Goal: Task Accomplishment & Management: Complete application form

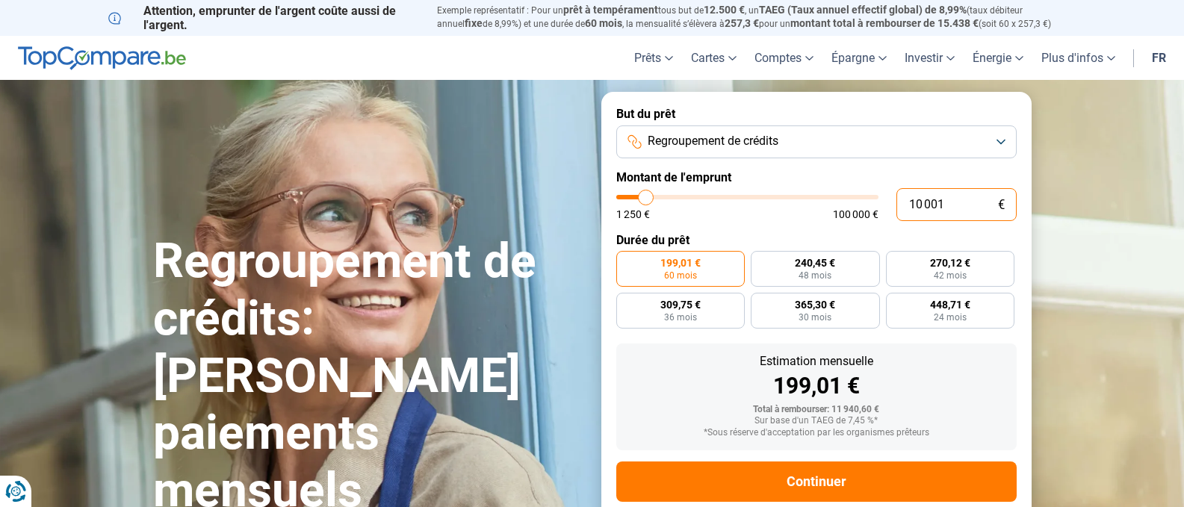
click at [954, 205] on input "10 001" at bounding box center [956, 204] width 120 height 33
type input "0"
type input "1250"
type input "7"
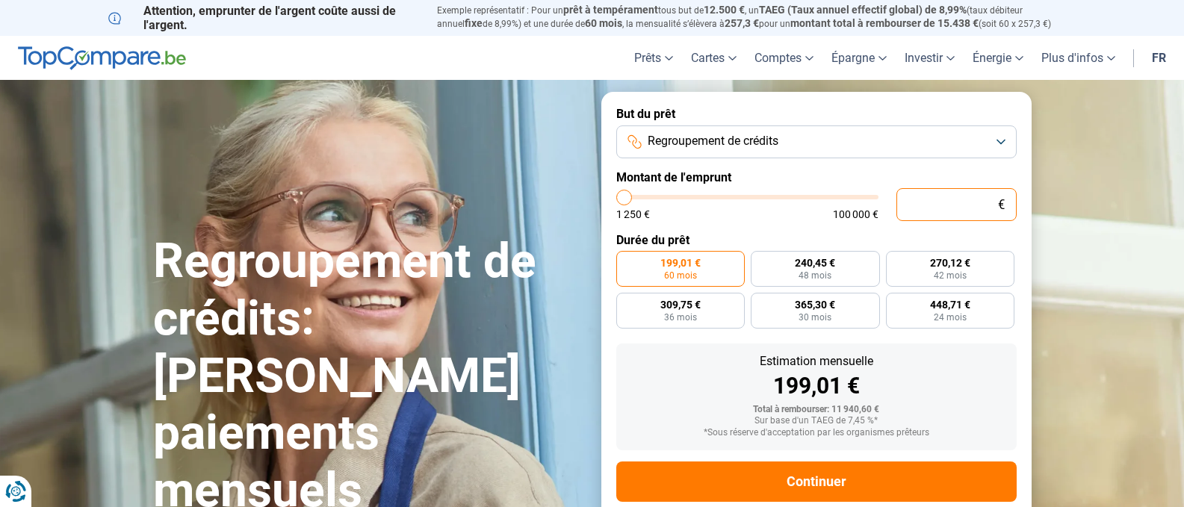
type input "1250"
type input "78"
type input "1250"
type input "780"
type input "1250"
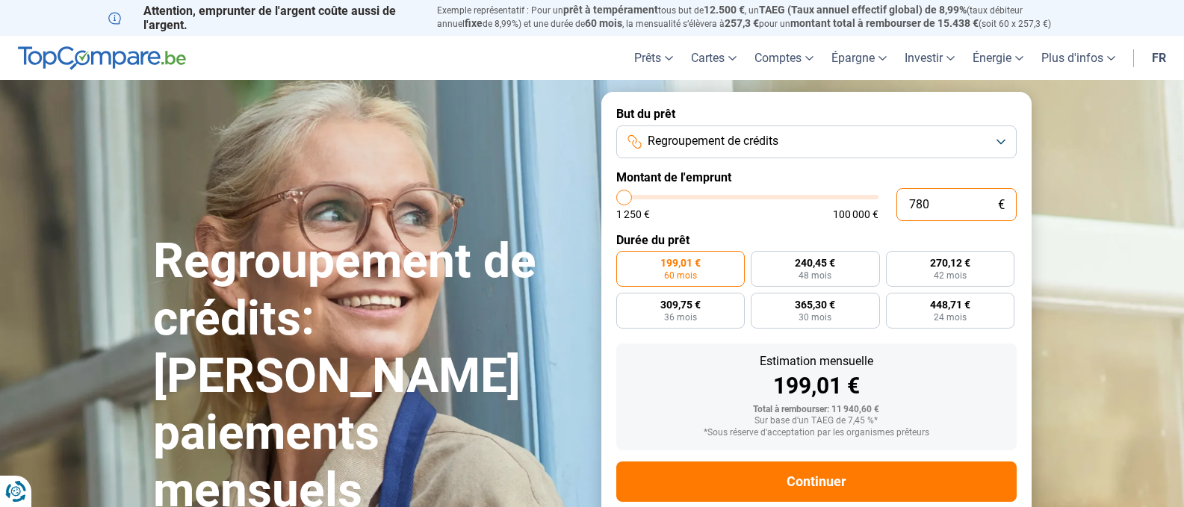
type input "7 800"
type input "7750"
type input "78 000"
type input "78000"
radio input "false"
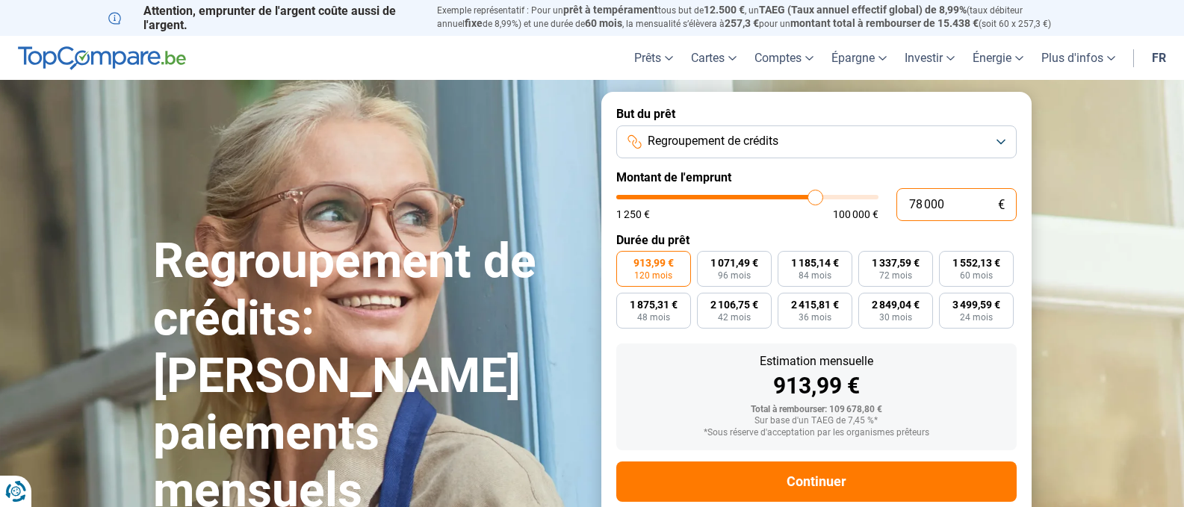
scroll to position [32, 0]
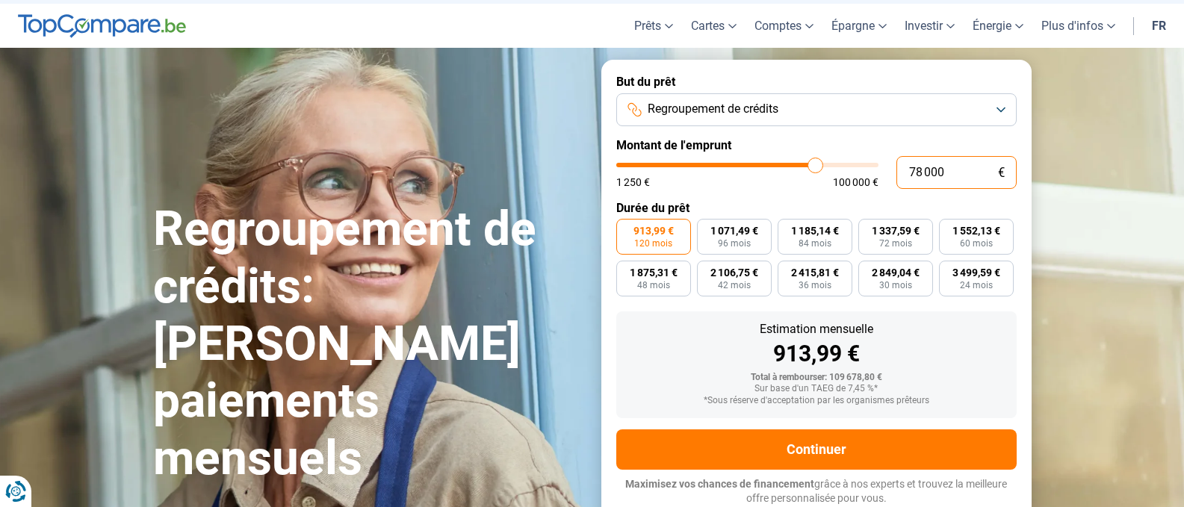
type input "7 800"
type input "7750"
type input "780"
type input "1250"
type input "78"
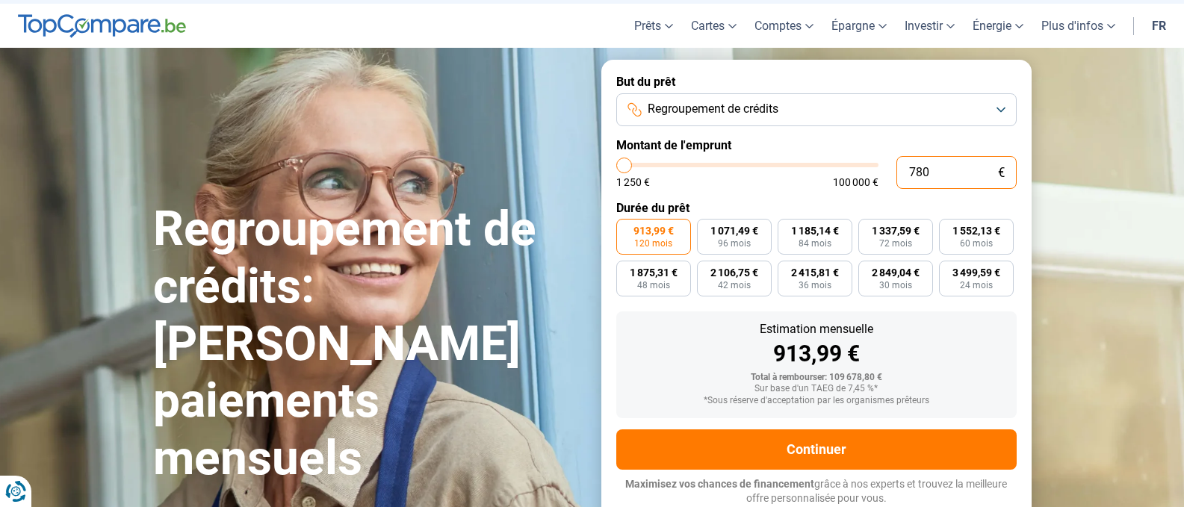
type input "1250"
type input "7"
type input "1250"
type input "0"
type input "1250"
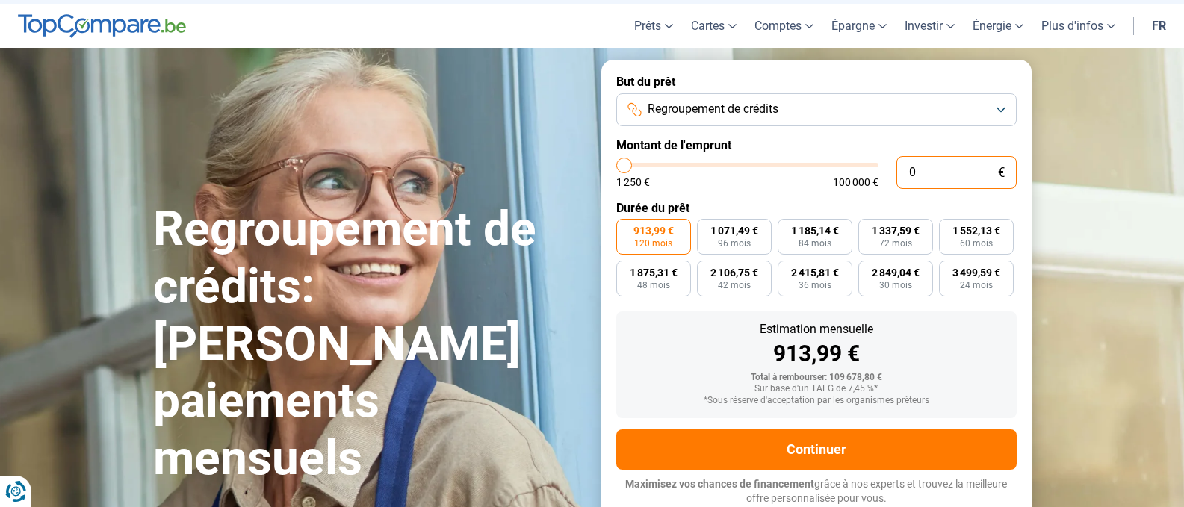
type input "1 250"
type input "1250"
radio input "true"
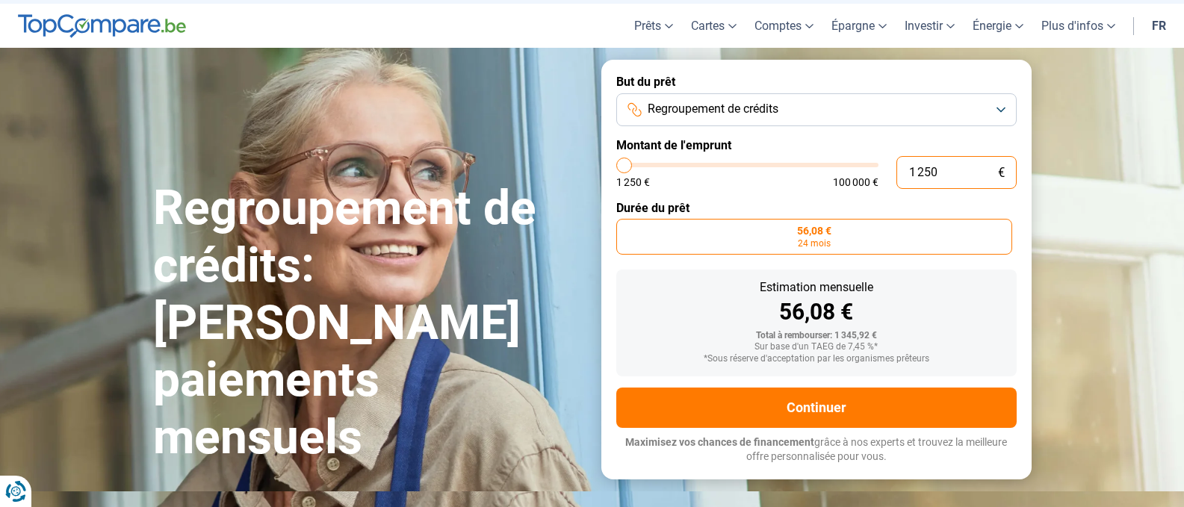
scroll to position [0, 0]
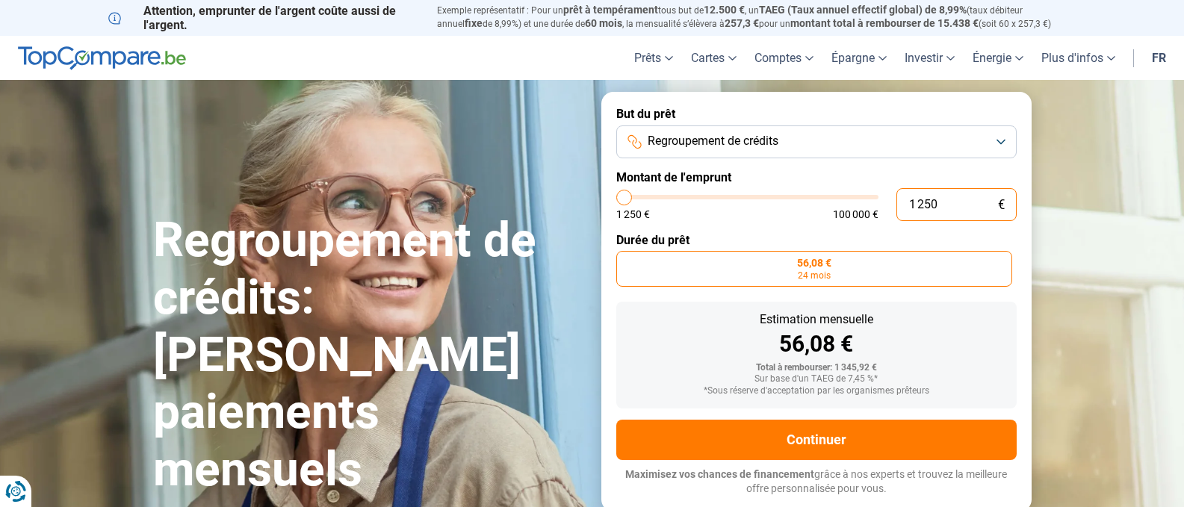
type input "125"
type input "1250"
type input "12"
type input "1250"
type input "1"
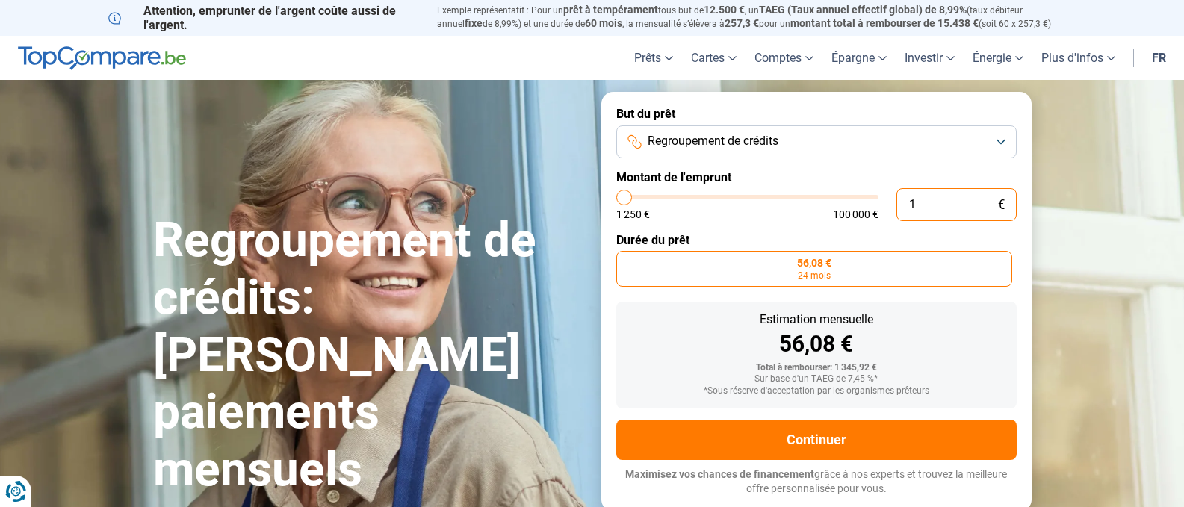
type input "1250"
type input "0"
type input "1250"
type input "1 250"
type input "1250"
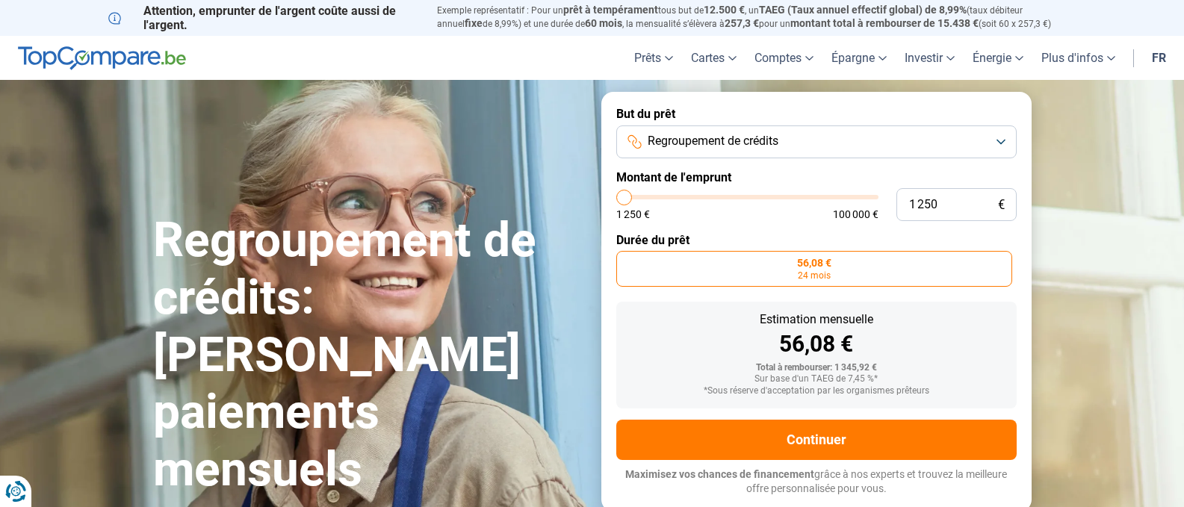
type input "1 500"
type input "1500"
type input "3 000"
type input "3000"
type input "4 250"
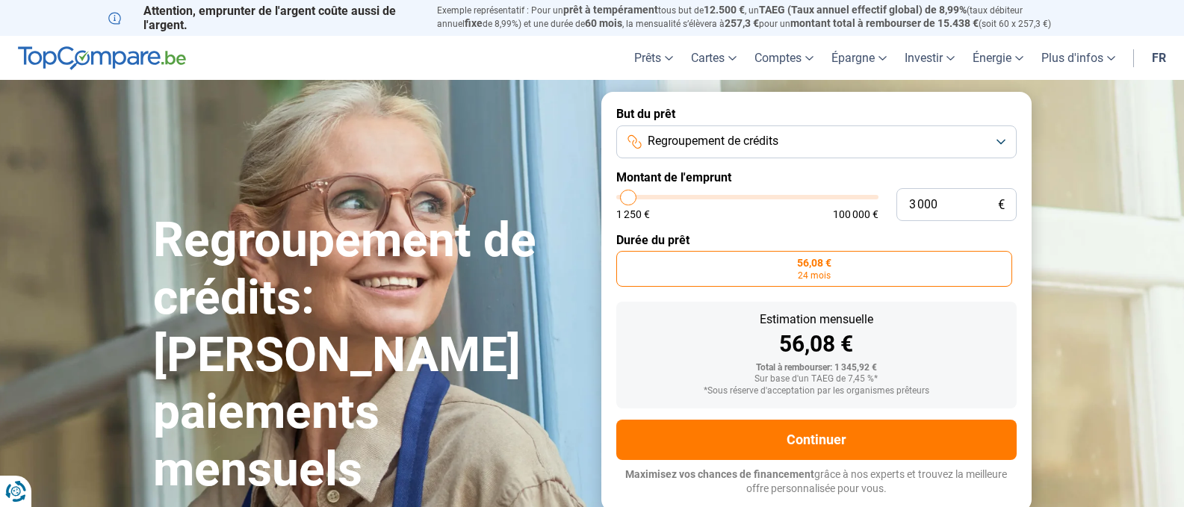
type input "4250"
type input "5 500"
type input "5500"
type input "6 000"
type input "6000"
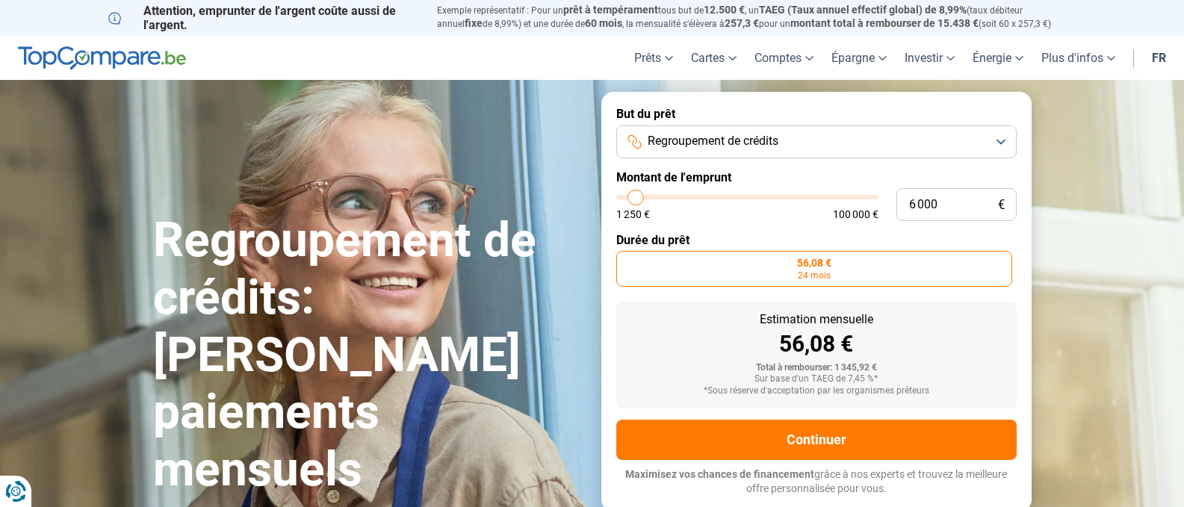
type input "7 000"
type input "7000"
type input "8 250"
type input "8250"
type input "11 500"
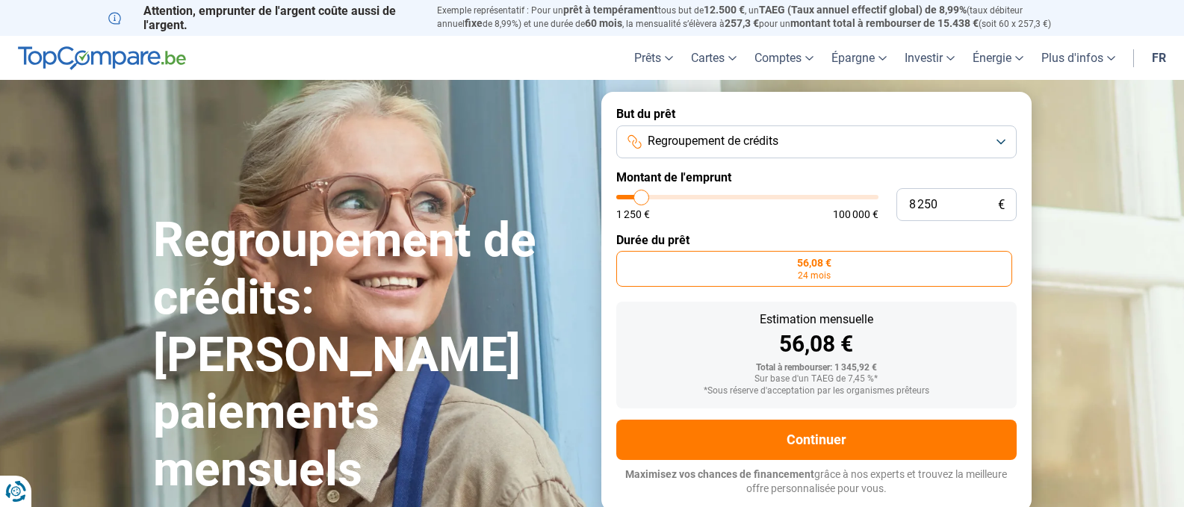
type input "11500"
type input "14 000"
type input "14000"
type input "15 500"
type input "15500"
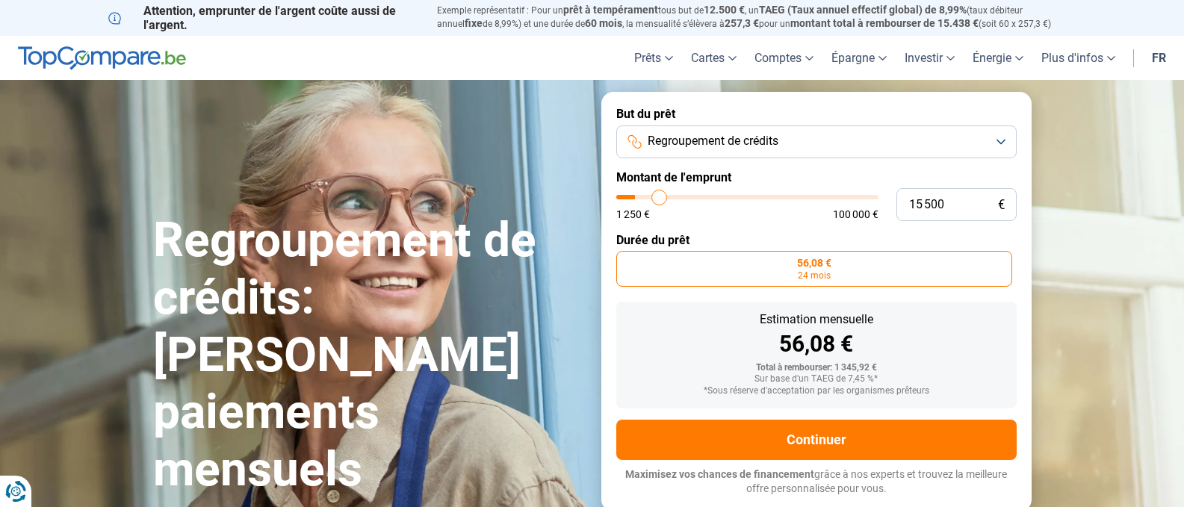
type input "17 250"
type input "17250"
type input "17 750"
type input "17750"
type input "18 000"
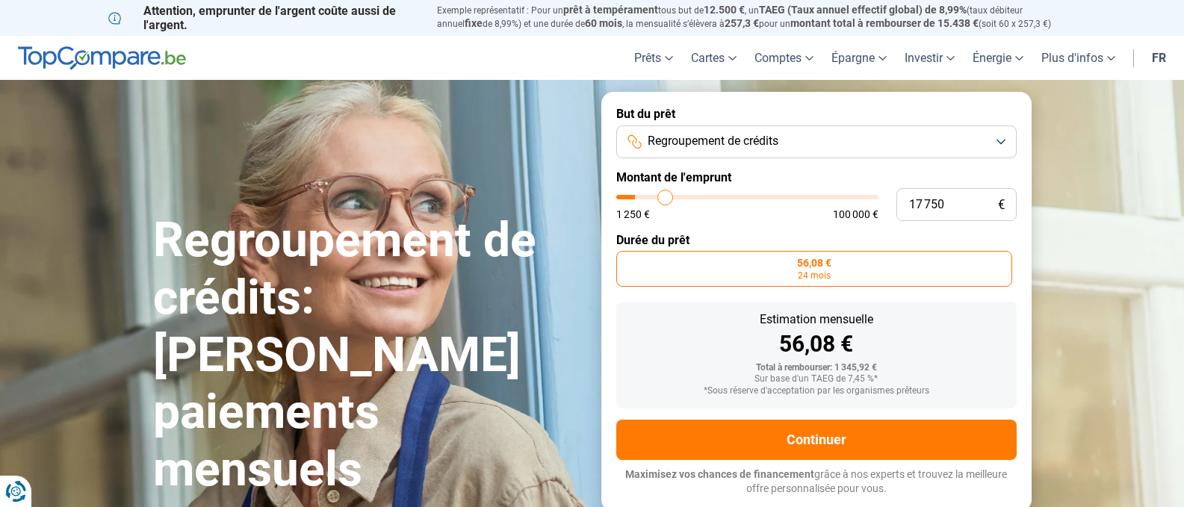
type input "18000"
type input "18 500"
type input "18500"
type input "20 250"
type input "20250"
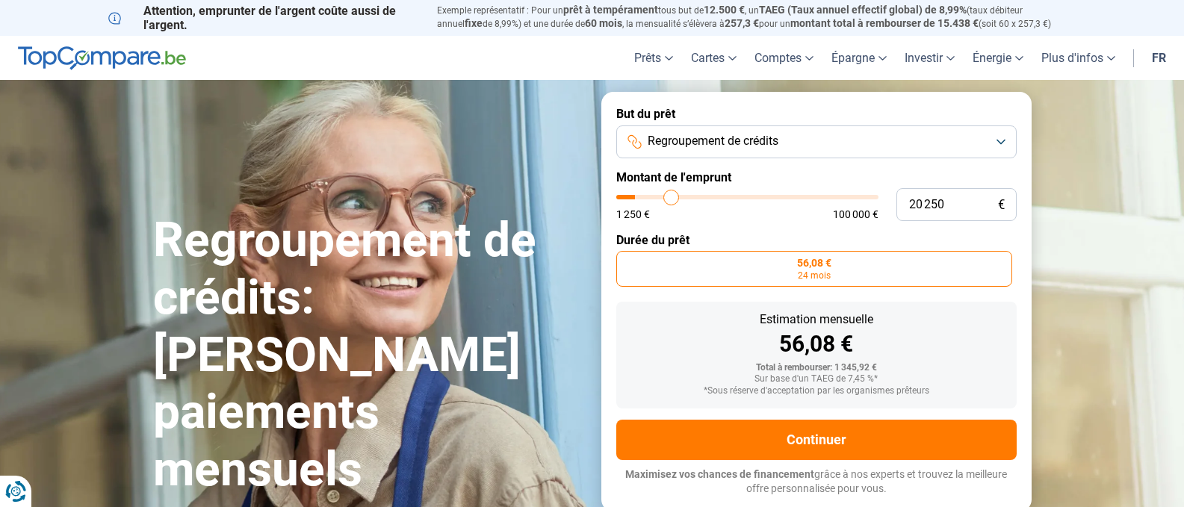
type input "23 000"
type input "23000"
type input "28 000"
type input "28000"
type input "31 750"
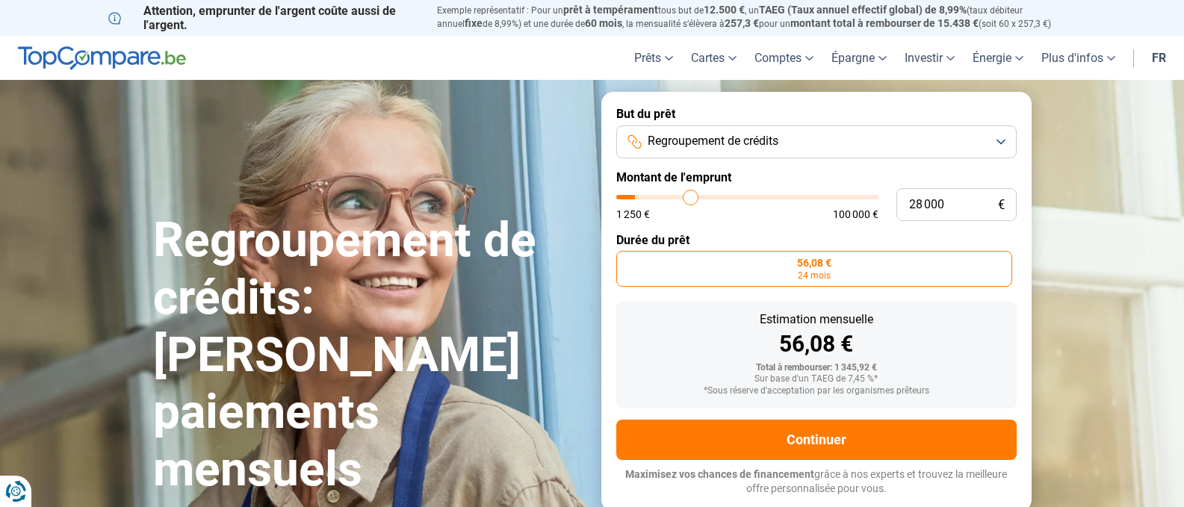
type input "31750"
type input "33 750"
type input "33750"
type input "35 250"
type input "35250"
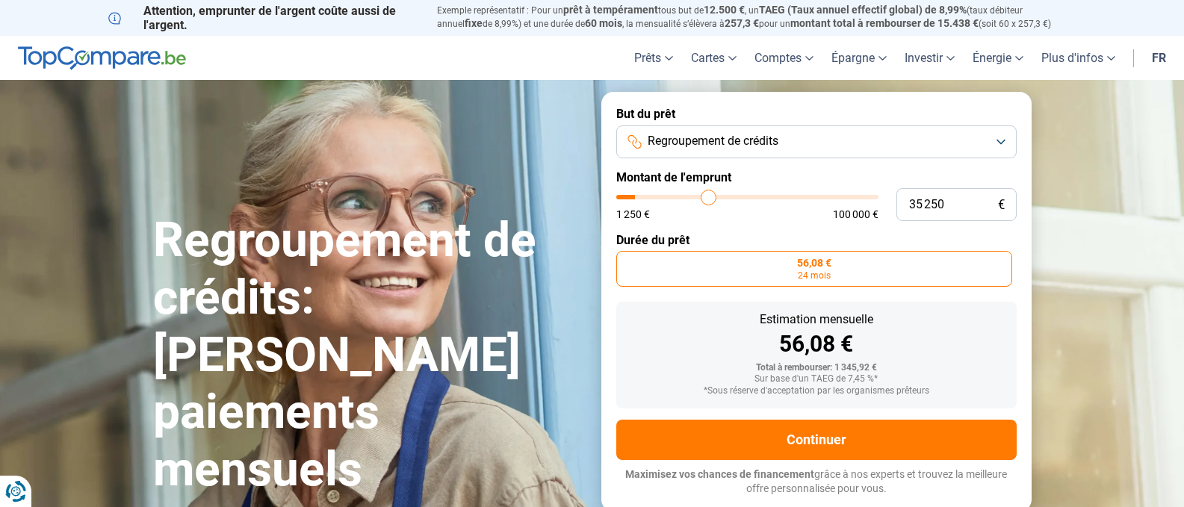
type input "35 750"
type input "35750"
type input "36 250"
type input "36250"
type input "37 250"
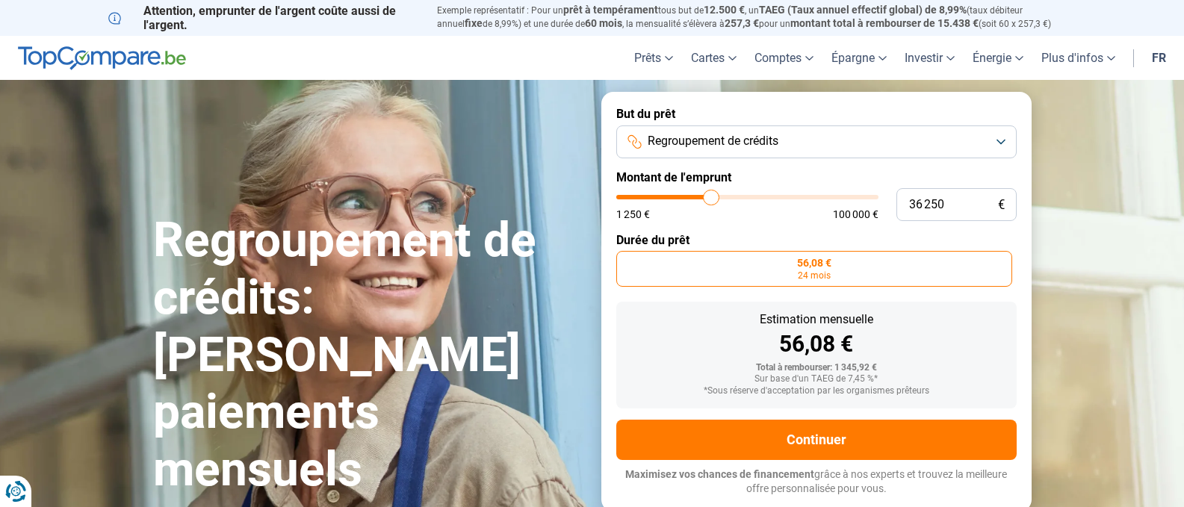
type input "37250"
type input "38 500"
type input "38500"
type input "40 250"
type input "40250"
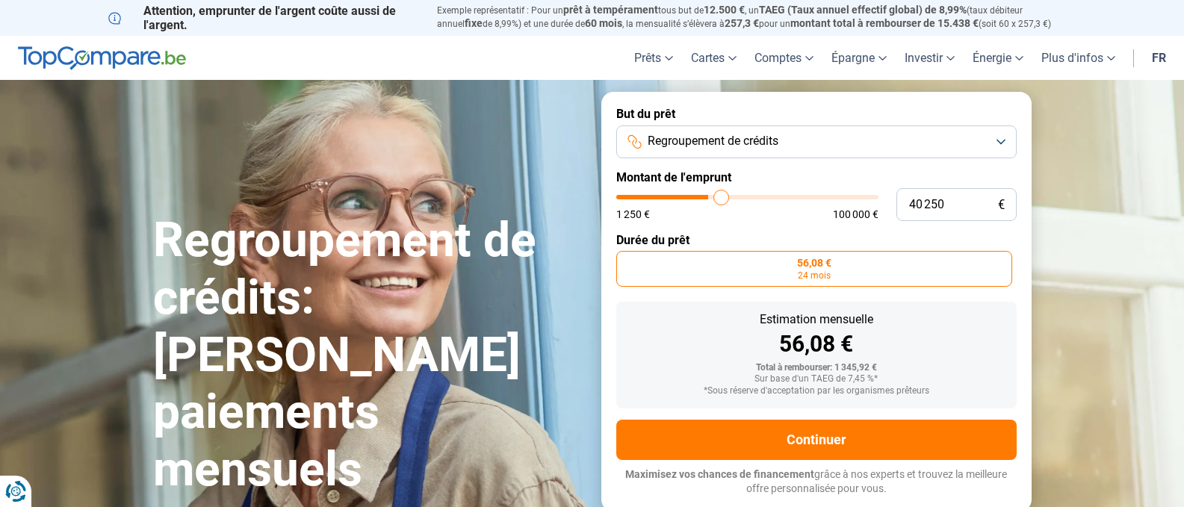
type input "41 000"
type input "41000"
type input "41 250"
type input "41250"
type input "42 000"
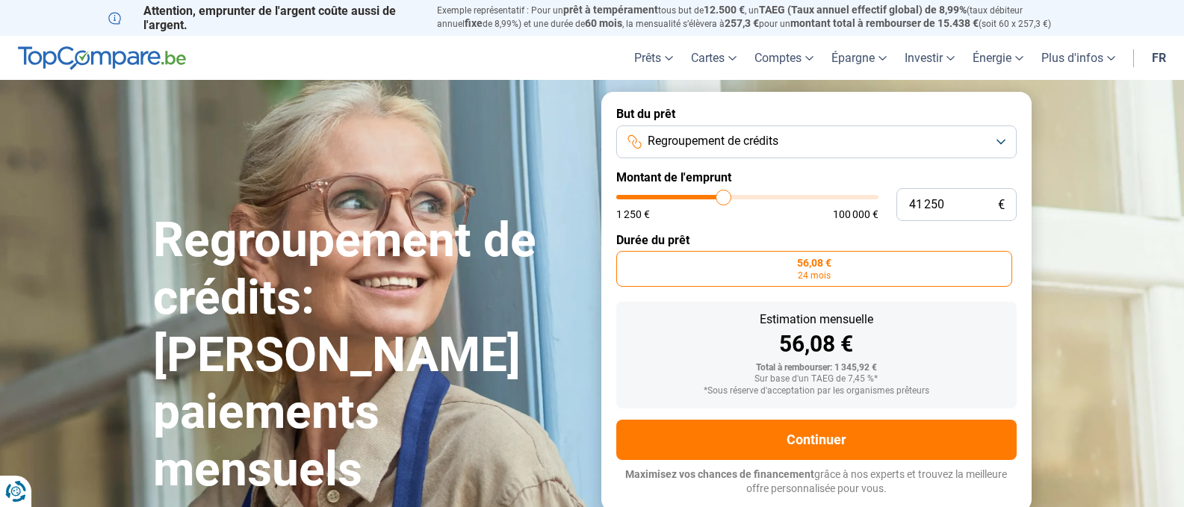
type input "42000"
type input "42 250"
drag, startPoint x: 622, startPoint y: 200, endPoint x: 726, endPoint y: 200, distance: 103.8
type input "42250"
click at [726, 199] on input "range" at bounding box center [747, 197] width 262 height 4
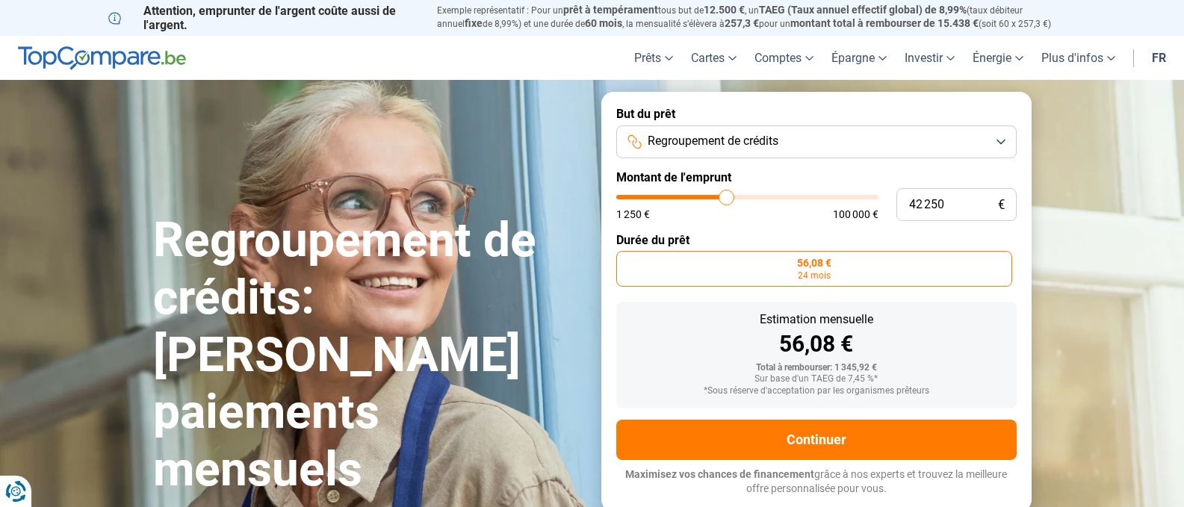
radio input "false"
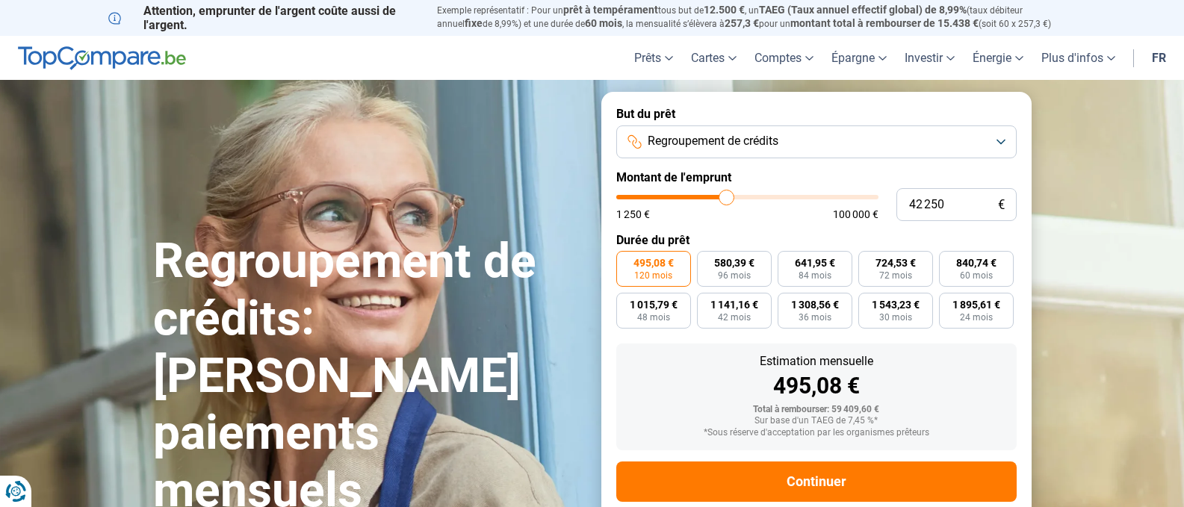
scroll to position [32, 0]
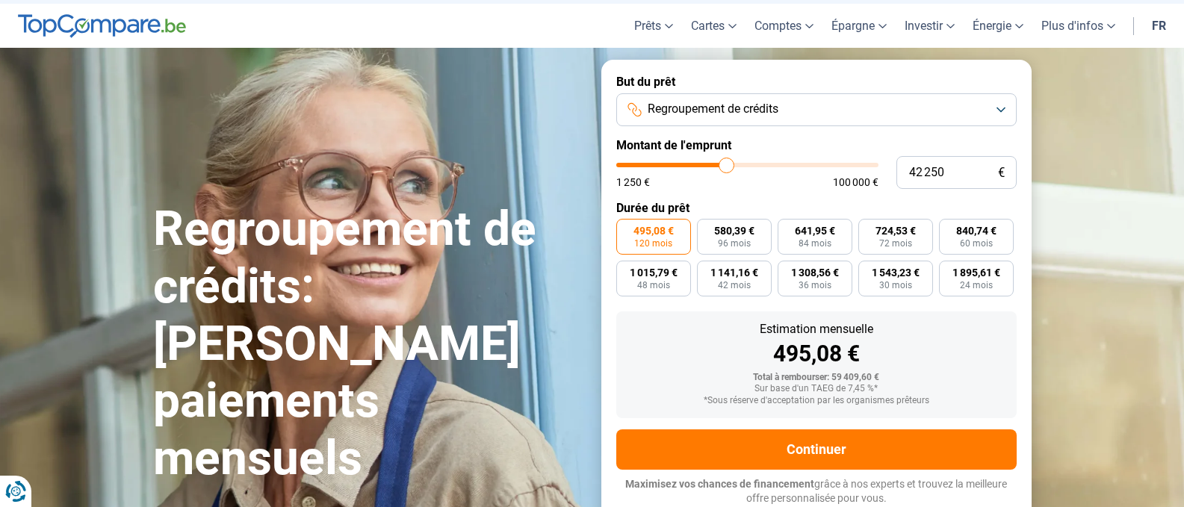
type input "42 000"
type input "42000"
type input "43 000"
type input "43000"
type input "45 000"
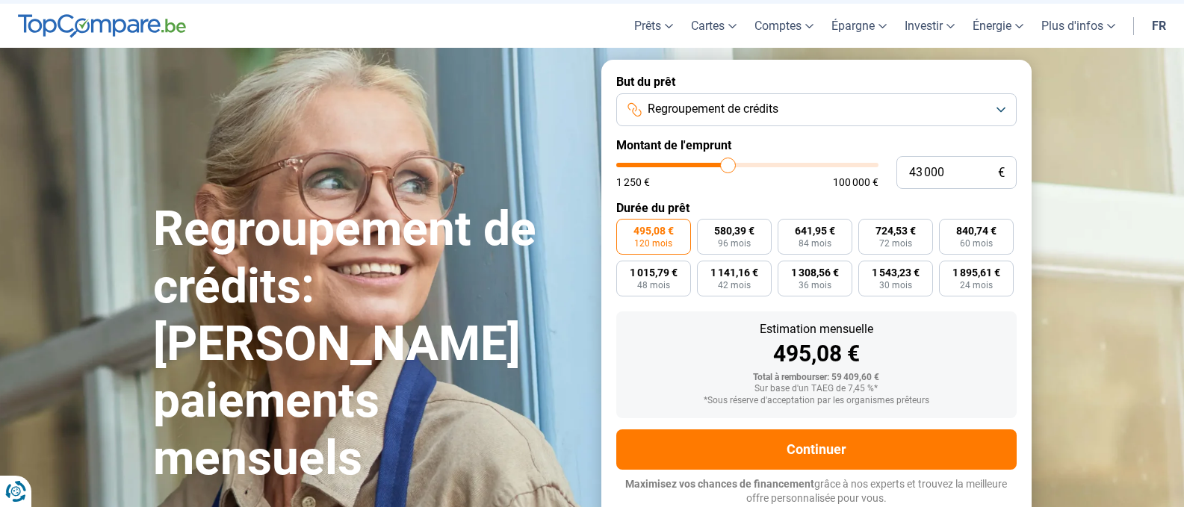
type input "45000"
type input "45 750"
type input "45750"
type input "46 500"
type input "46500"
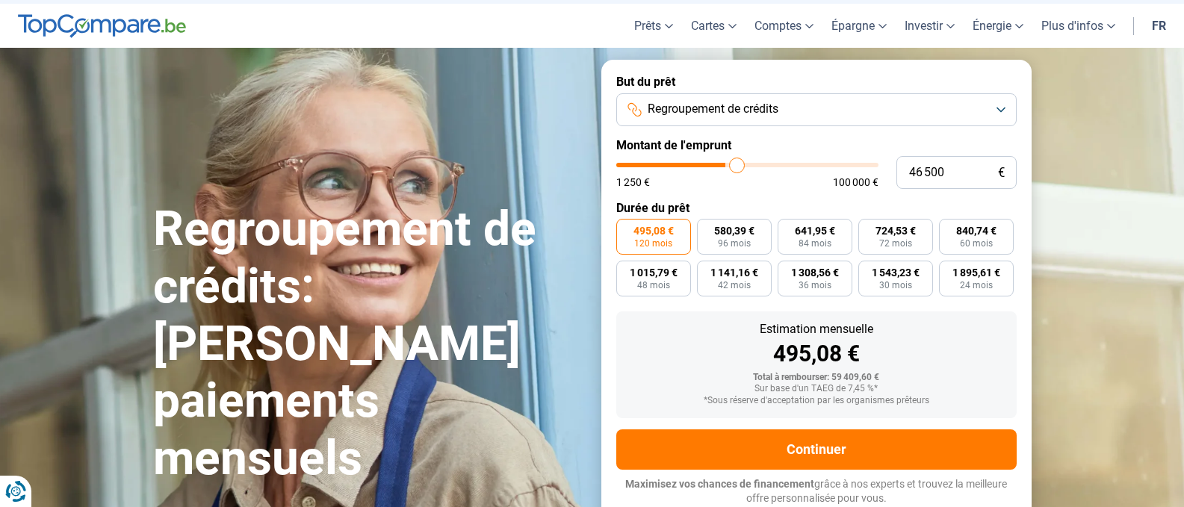
type input "46 750"
type input "46750"
type input "47 000"
type input "47000"
type input "47 250"
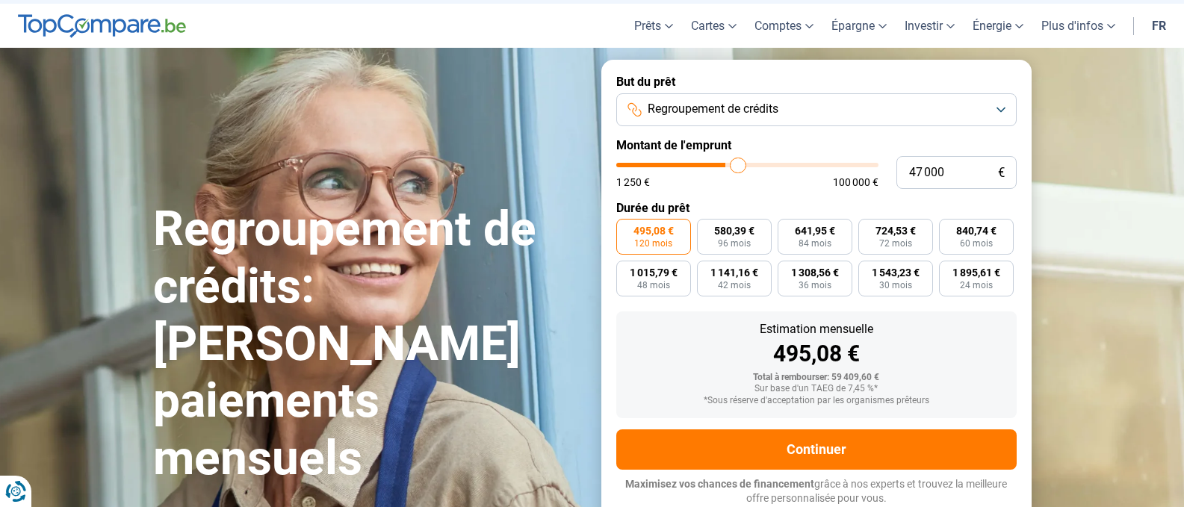
type input "47250"
type input "47 500"
type input "47500"
type input "48 000"
type input "48000"
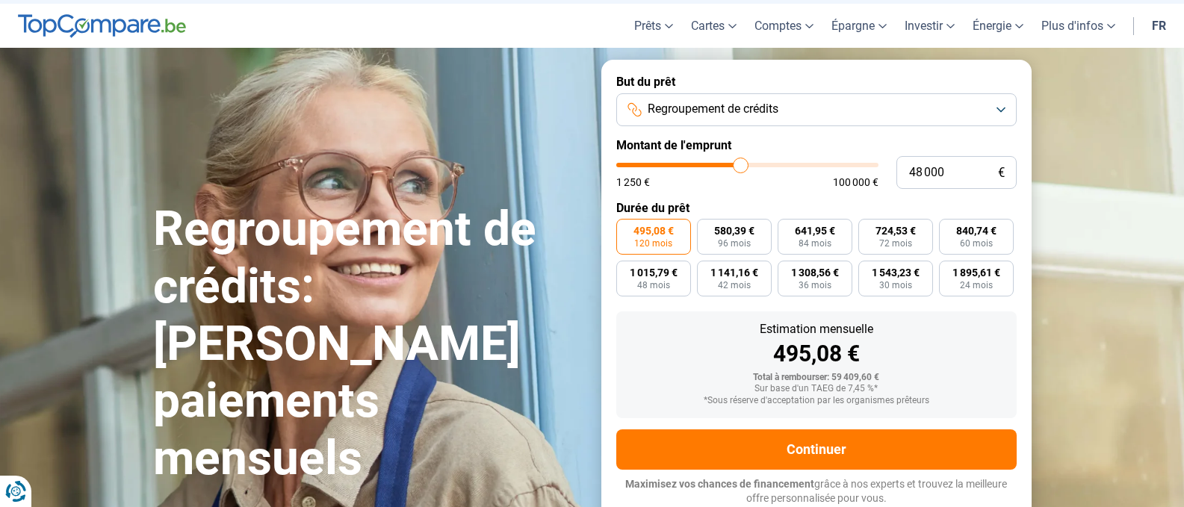
type input "48 250"
type input "48250"
type input "48 500"
type input "48500"
type input "49 000"
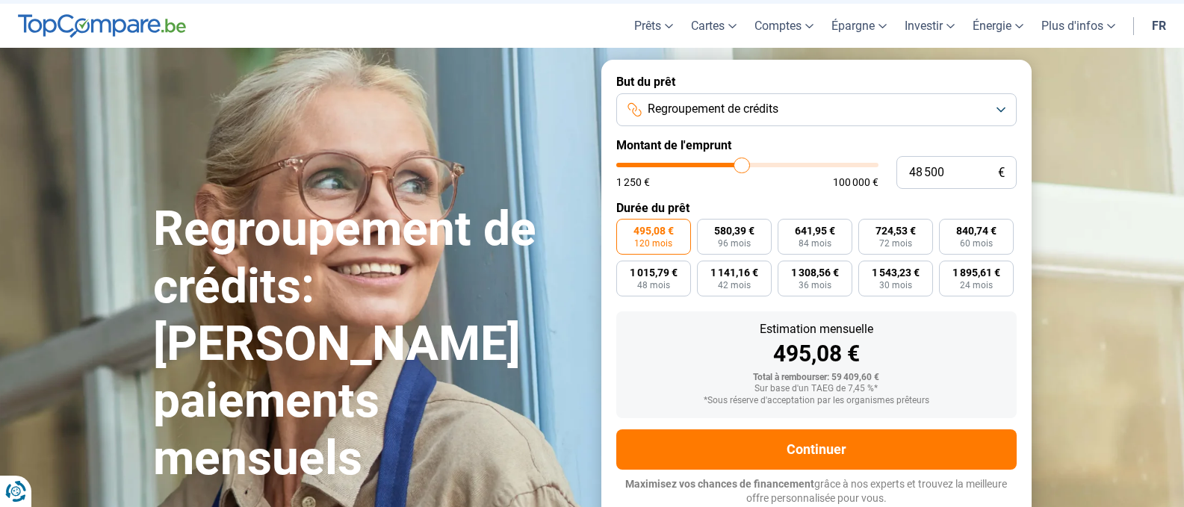
type input "49000"
type input "49 500"
type input "49500"
type input "50 500"
type input "50500"
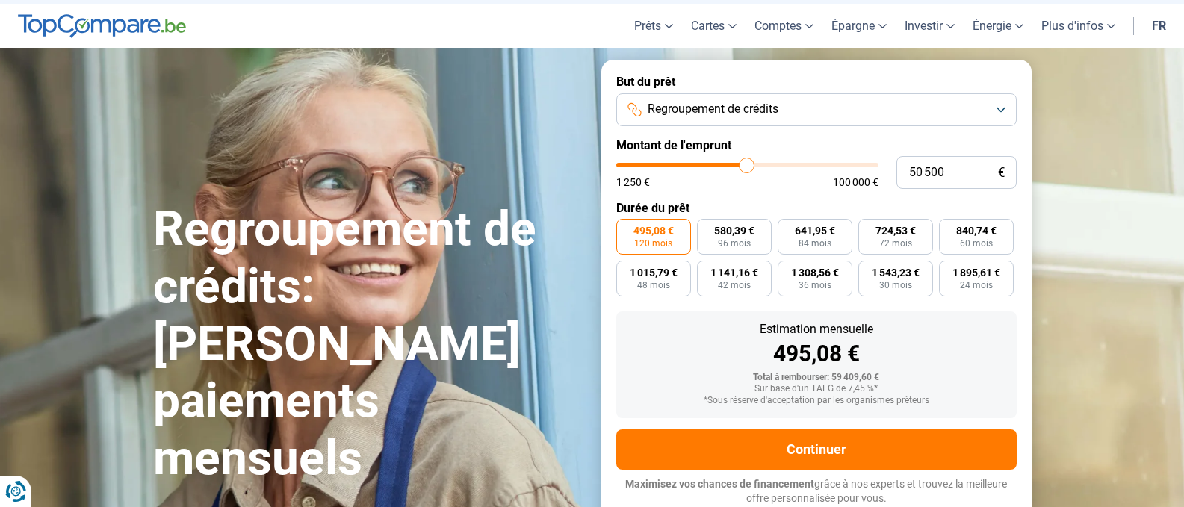
type input "51 750"
type input "51750"
type input "52 000"
type input "52000"
type input "52 500"
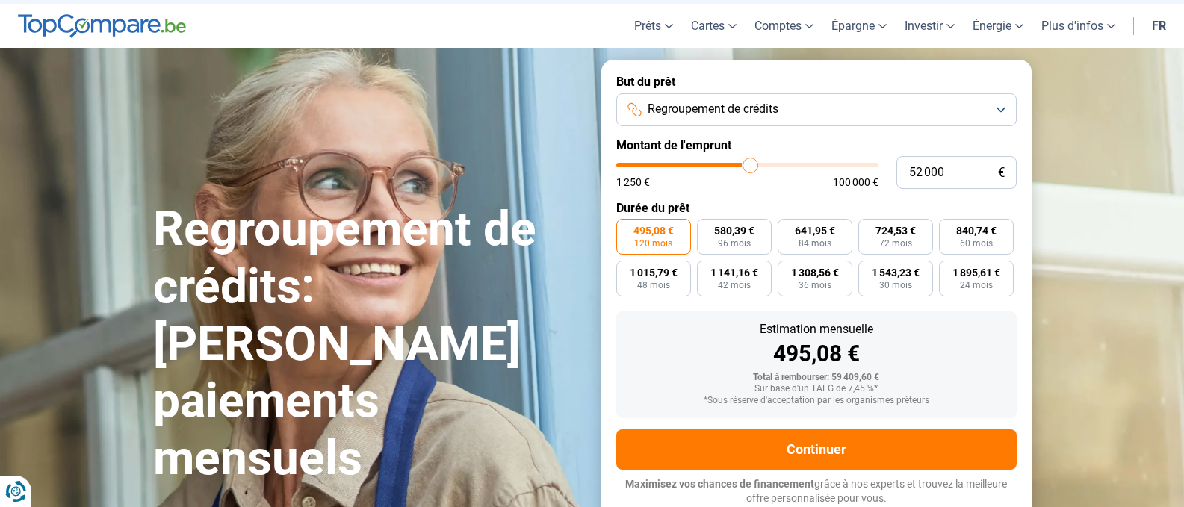
type input "52500"
type input "52 750"
type input "52750"
type input "53 250"
type input "53250"
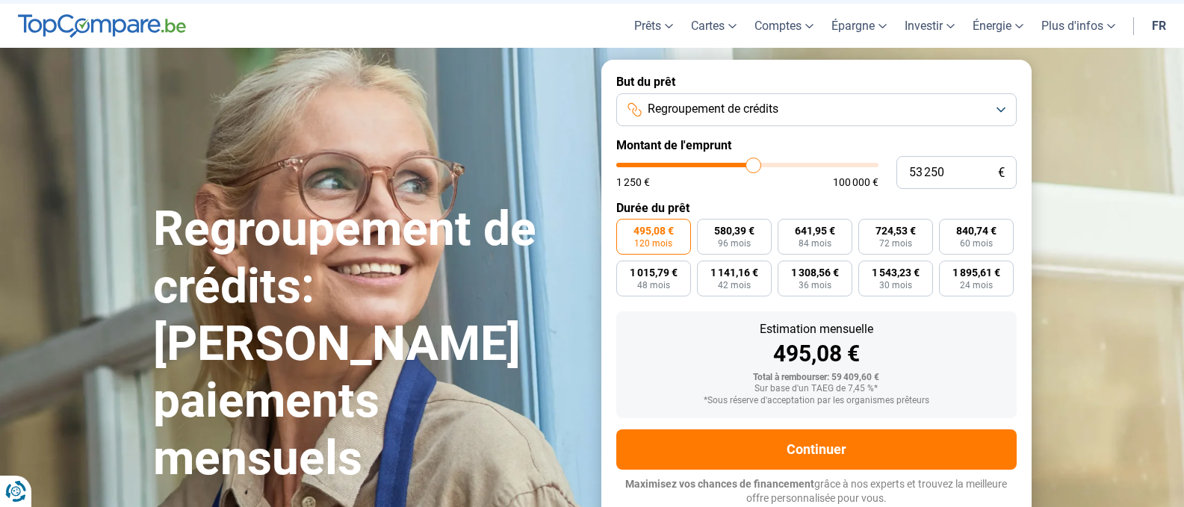
type input "53 500"
type input "53500"
type input "54 000"
type input "54000"
type input "54 750"
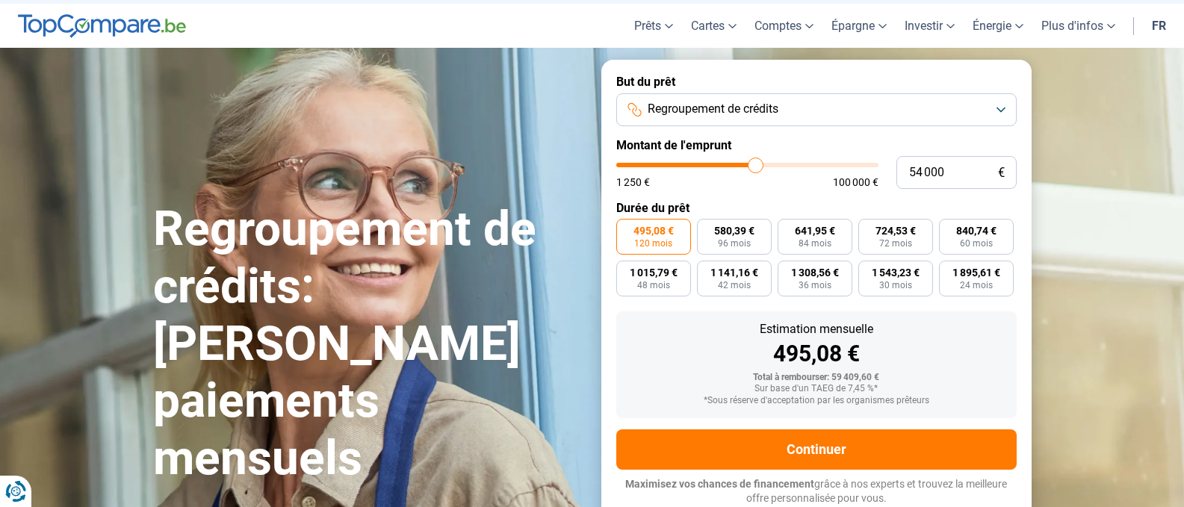
type input "54750"
type input "55 000"
type input "55000"
type input "55 500"
type input "55500"
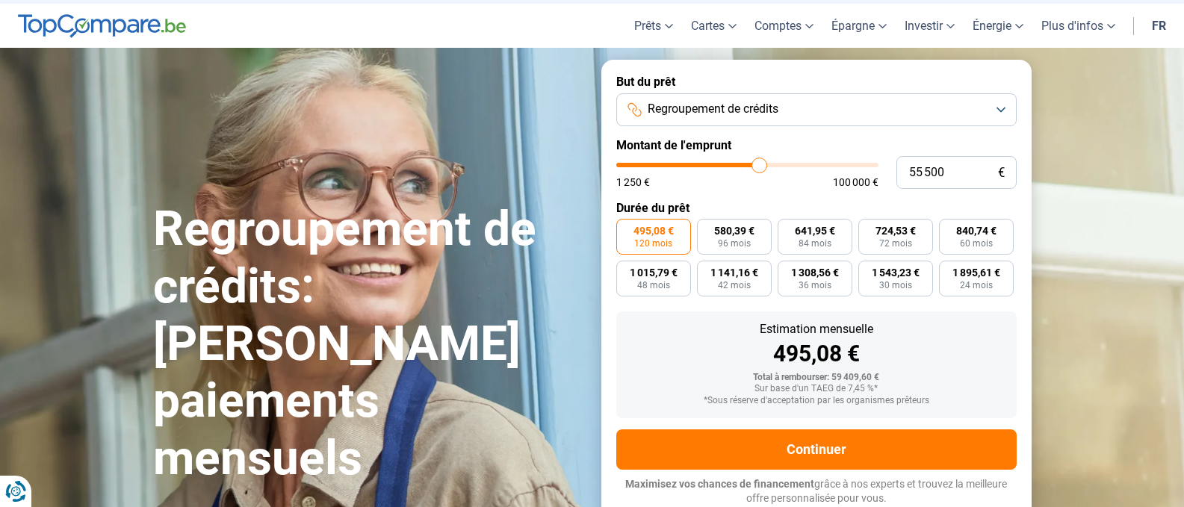
type input "55 750"
type input "55750"
type input "56 000"
type input "56000"
type input "56 500"
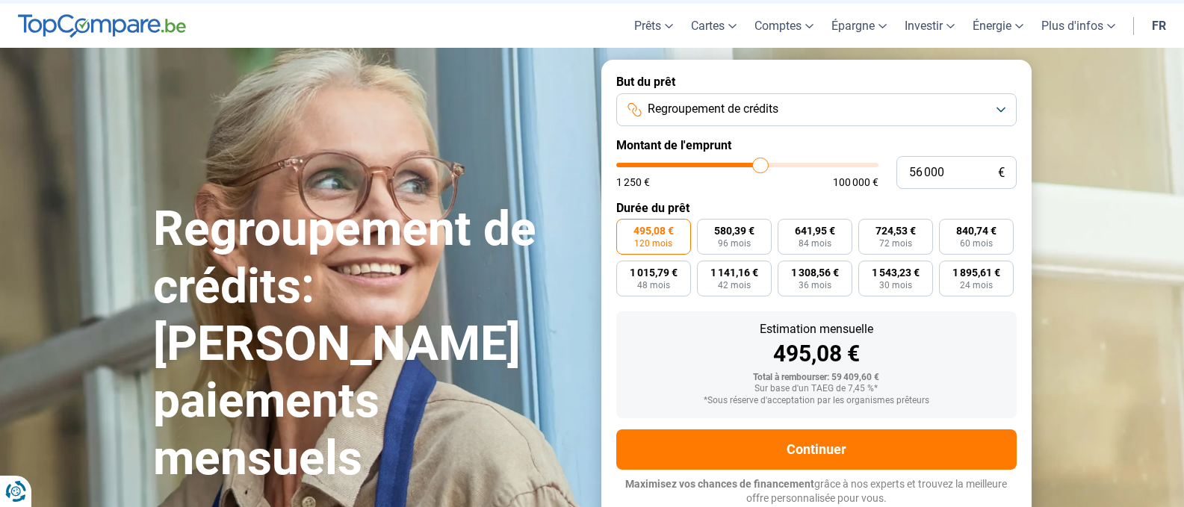
type input "56500"
type input "57 000"
type input "57000"
type input "57 500"
type input "57500"
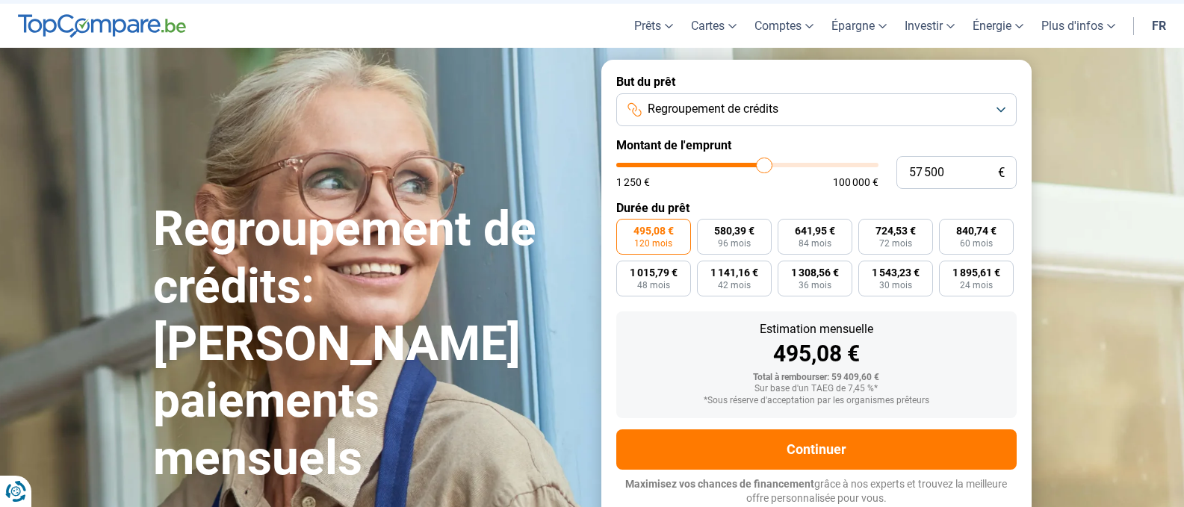
type input "58 000"
type input "58000"
type input "58 500"
type input "58500"
type input "58 750"
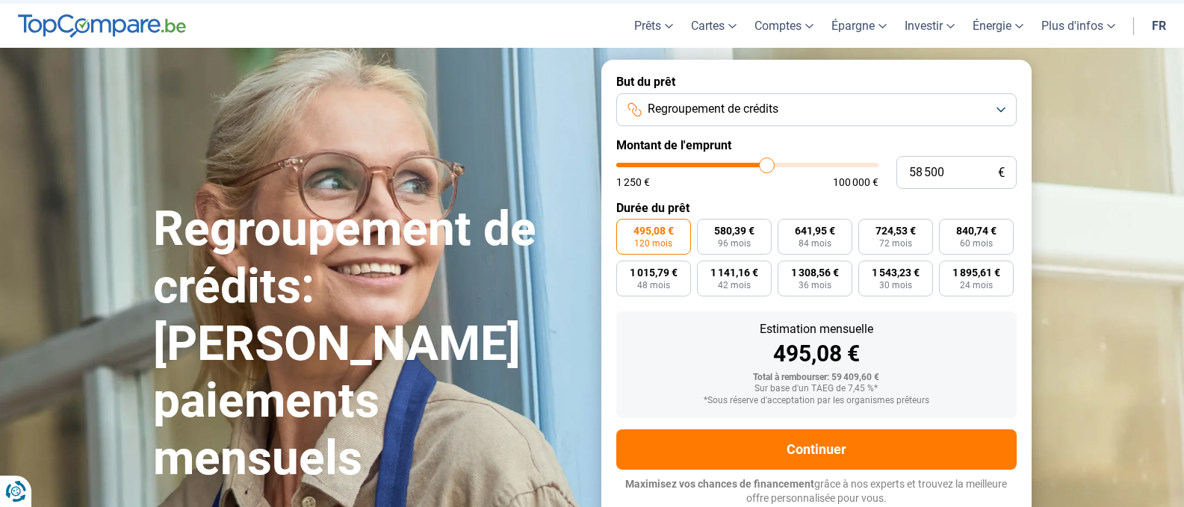
type input "58750"
type input "60 000"
type input "60000"
type input "60 500"
type input "60500"
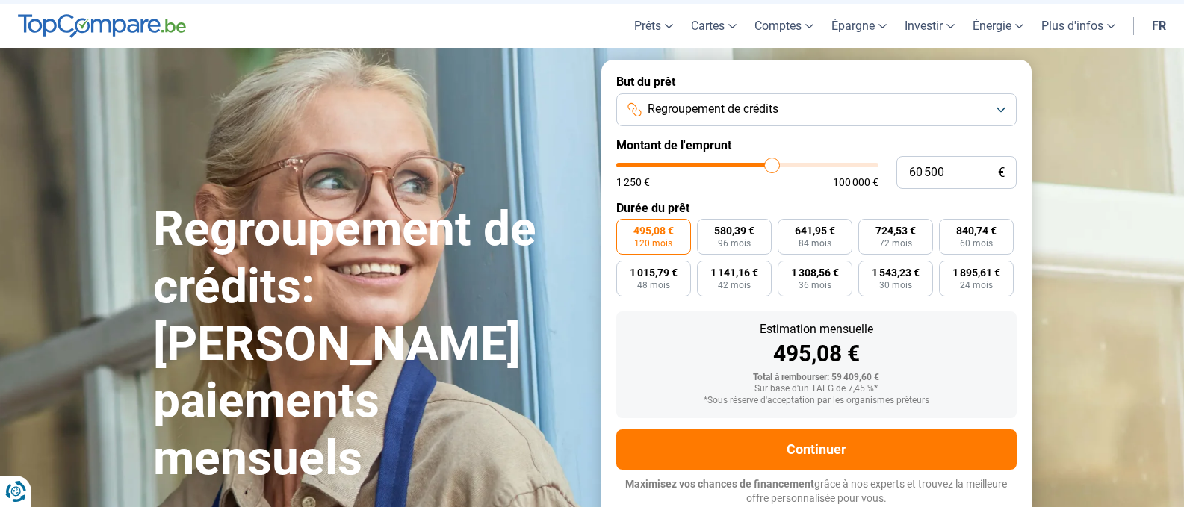
type input "61 000"
type input "61000"
type input "61 500"
type input "61500"
type input "61 750"
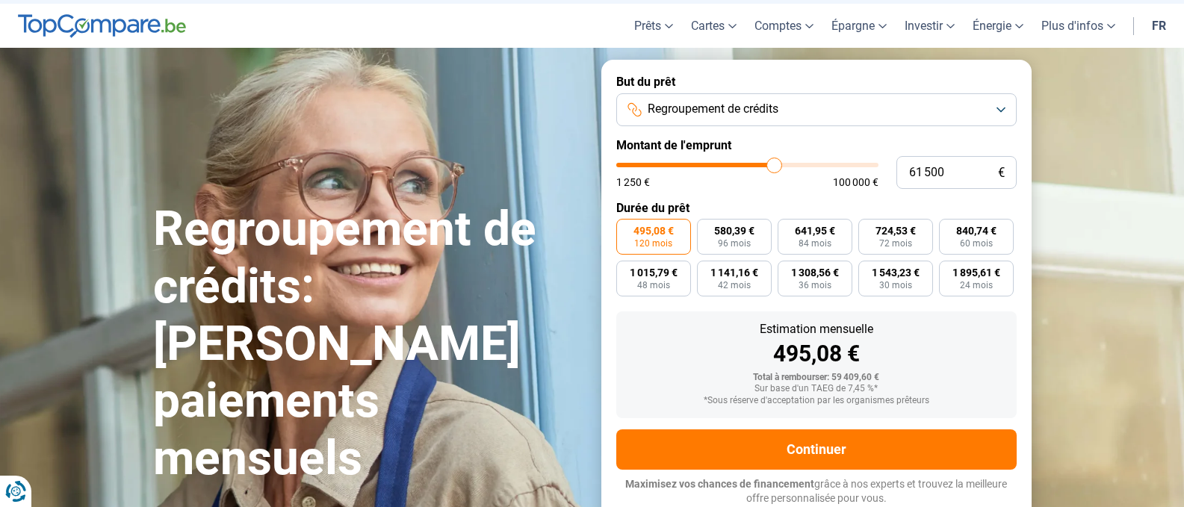
type input "61750"
type input "62 000"
type input "62000"
type input "62 250"
type input "62250"
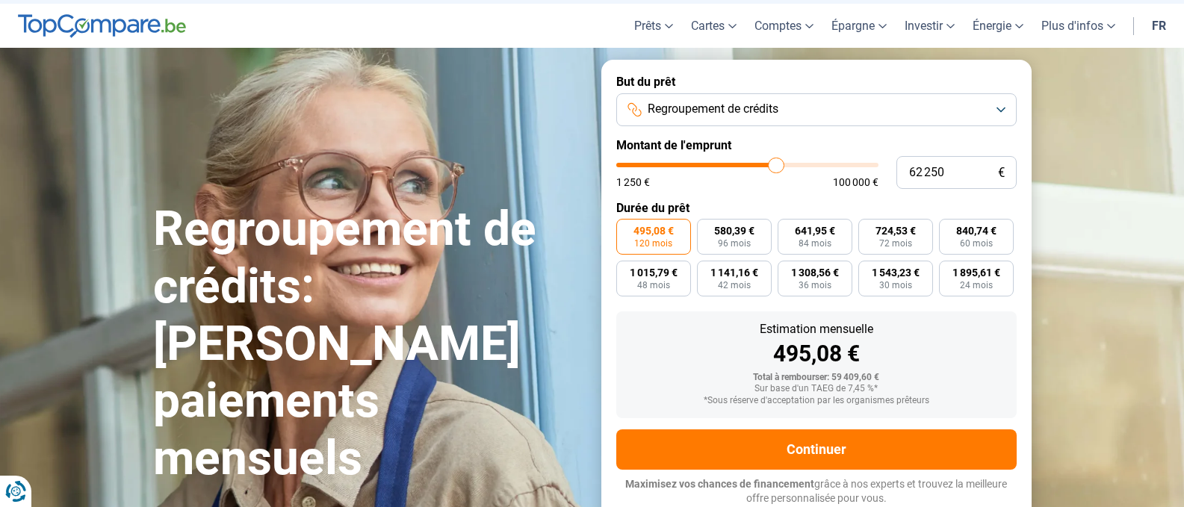
type input "62 500"
type input "62500"
type input "63 000"
type input "63000"
type input "63 250"
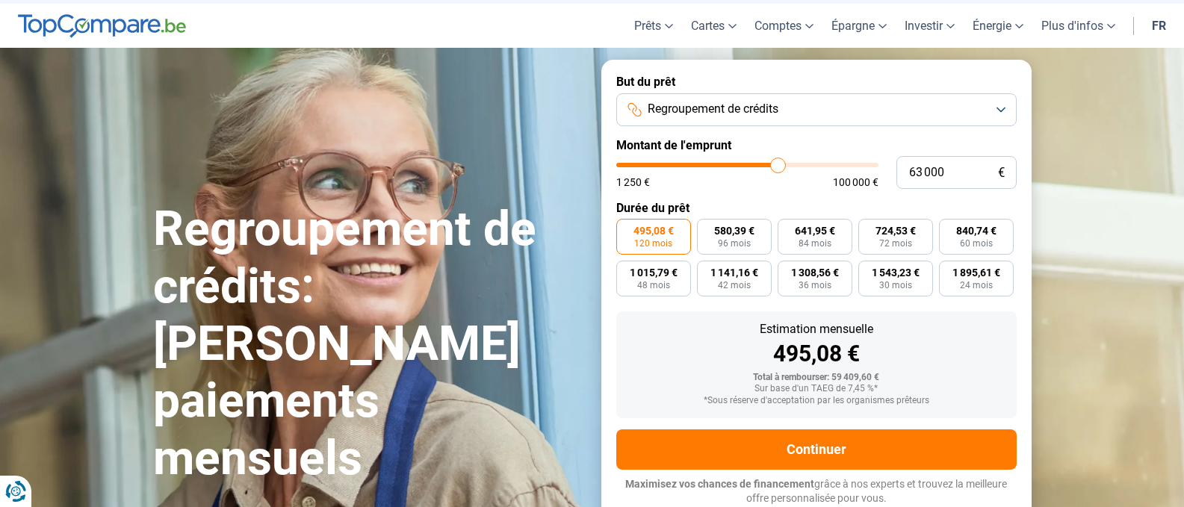
type input "63250"
type input "63 500"
type input "63500"
type input "64 250"
type input "64250"
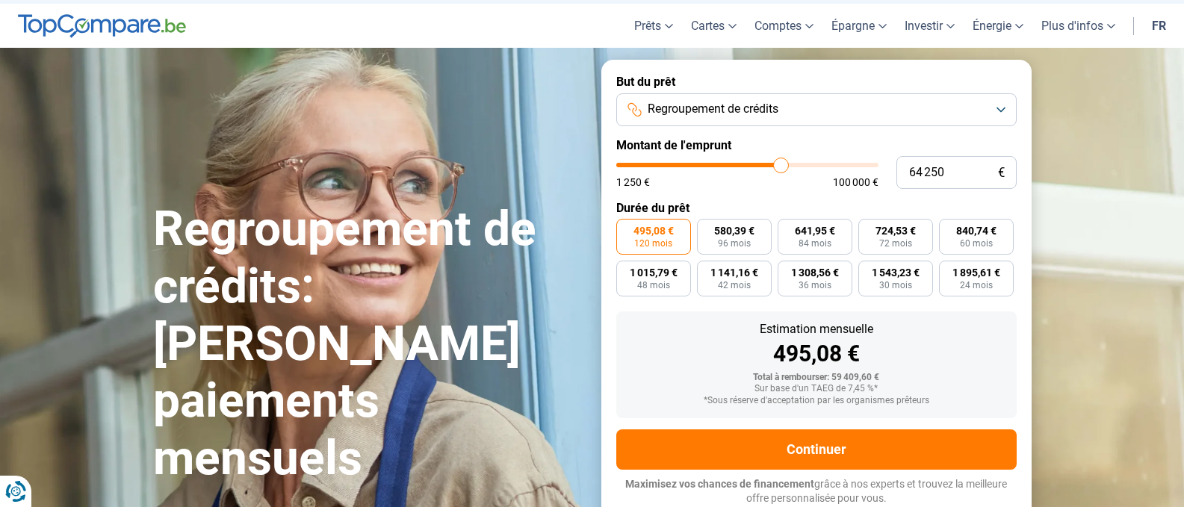
type input "64 500"
type input "64500"
type input "65 000"
type input "65000"
type input "65 250"
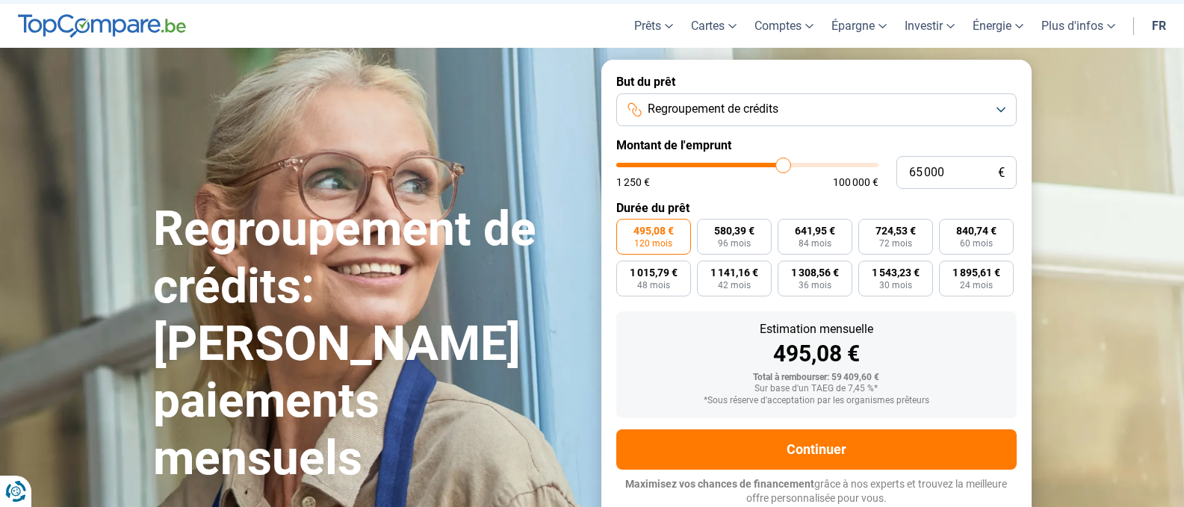
type input "65250"
type input "65 750"
type input "65750"
type input "66 000"
type input "66000"
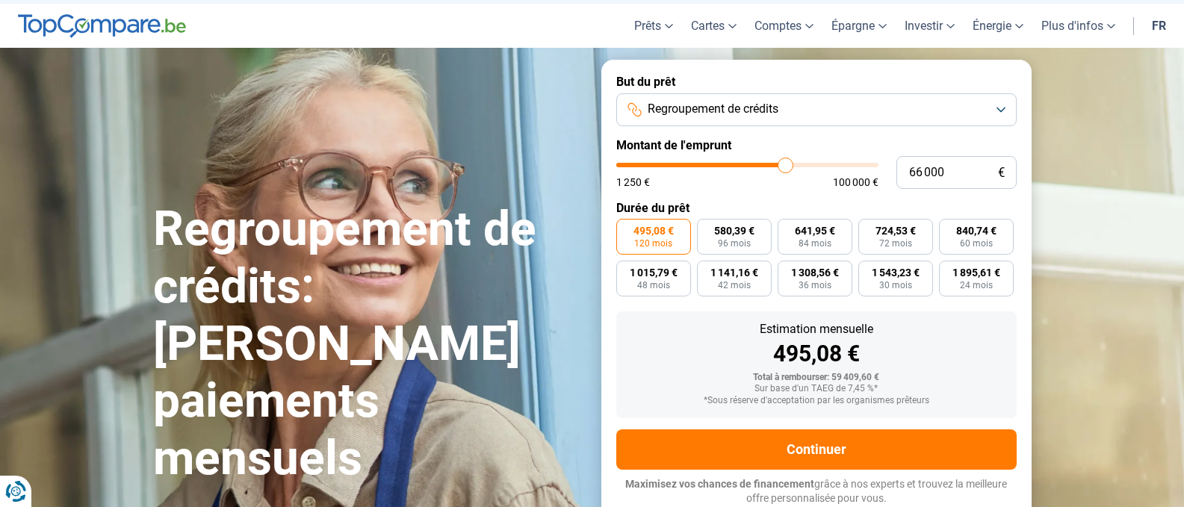
type input "66 250"
type input "66250"
type input "66 500"
type input "66500"
type input "66 750"
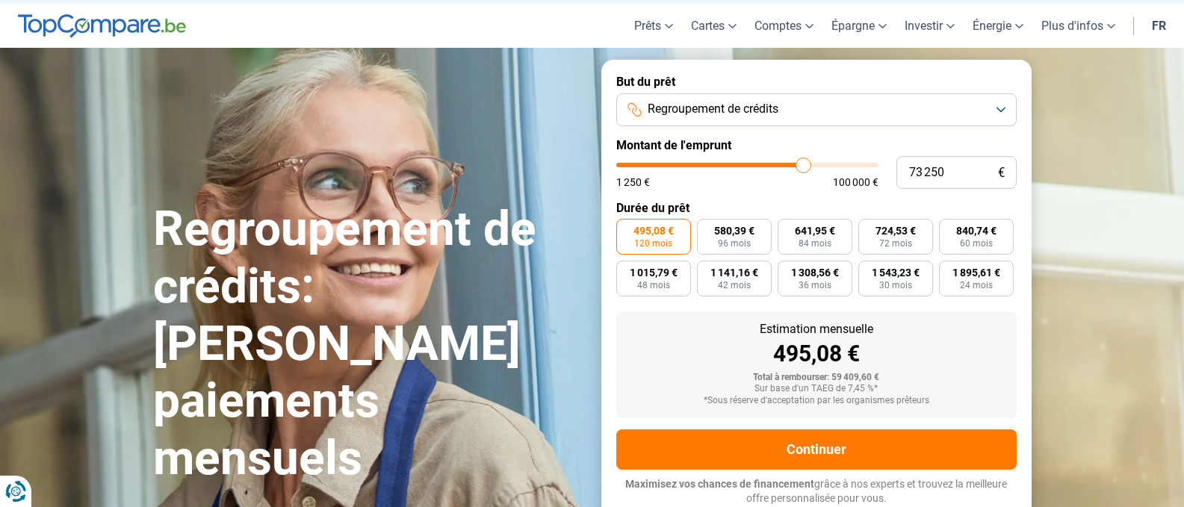
drag, startPoint x: 725, startPoint y: 166, endPoint x: 803, endPoint y: 171, distance: 78.6
click at [803, 167] on input "range" at bounding box center [747, 165] width 262 height 4
click at [797, 165] on input "range" at bounding box center [747, 165] width 262 height 4
click at [803, 165] on input "range" at bounding box center [747, 165] width 262 height 4
click at [802, 166] on input "range" at bounding box center [747, 165] width 262 height 4
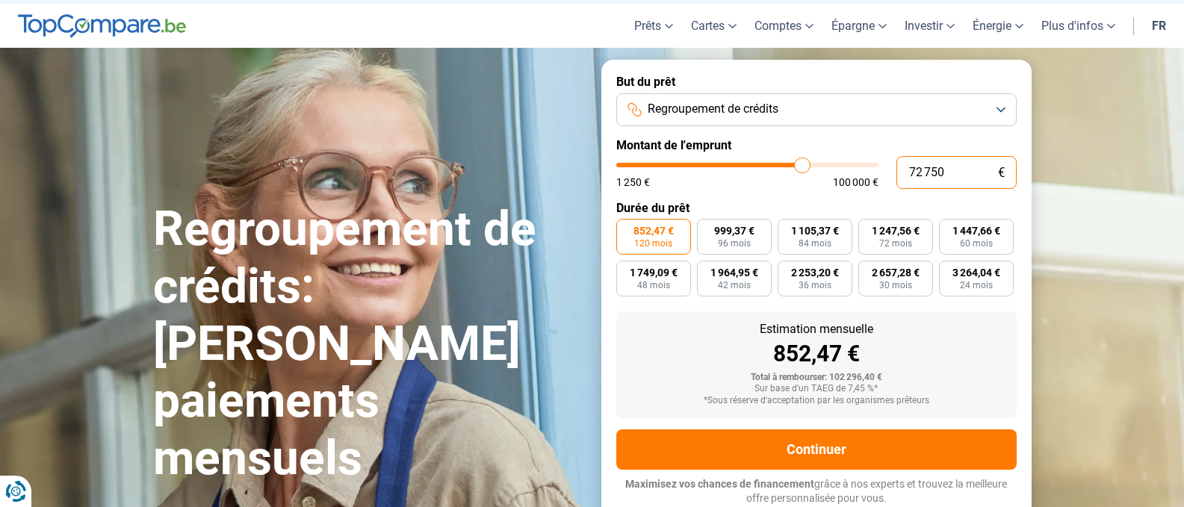
click at [953, 169] on input "72 750" at bounding box center [956, 172] width 120 height 33
click at [999, 106] on button "Regroupement de crédits" at bounding box center [816, 109] width 400 height 33
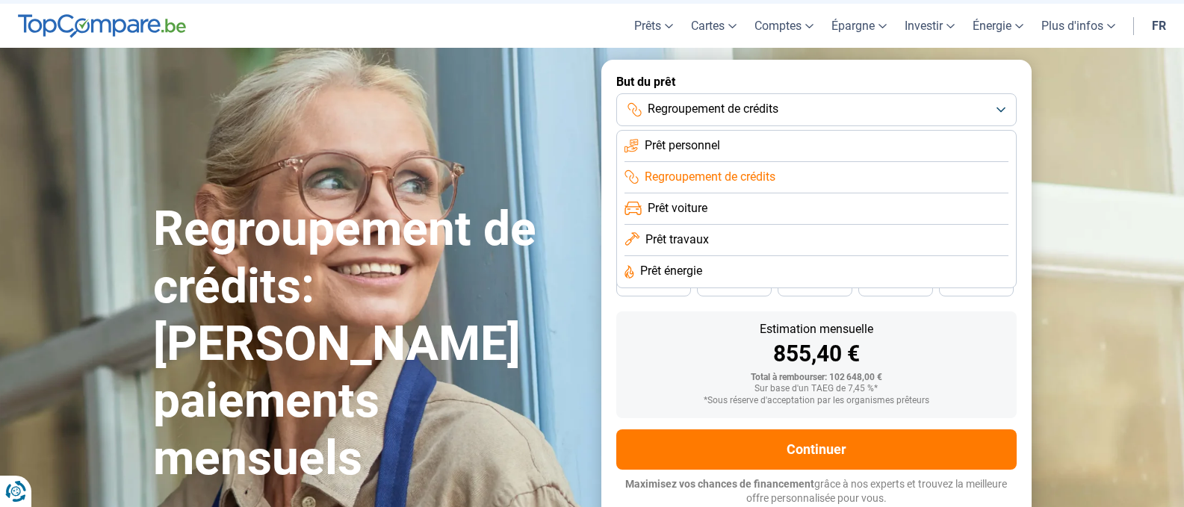
click at [1100, 118] on section "Regroupement de crédits: Réduisez vos paiements mensuels Regroupement de crédit…" at bounding box center [592, 290] width 1184 height 485
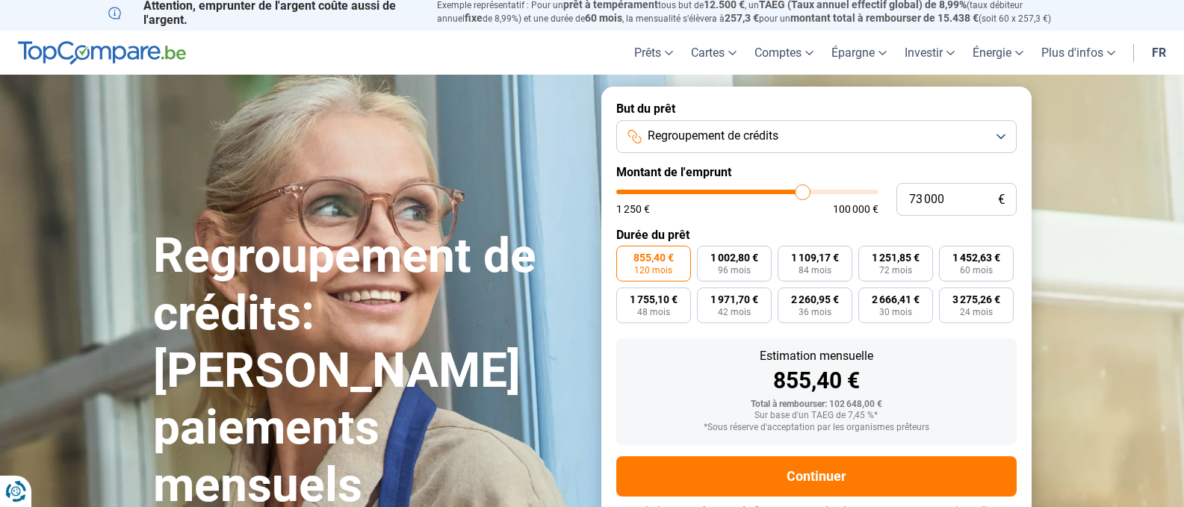
scroll to position [0, 0]
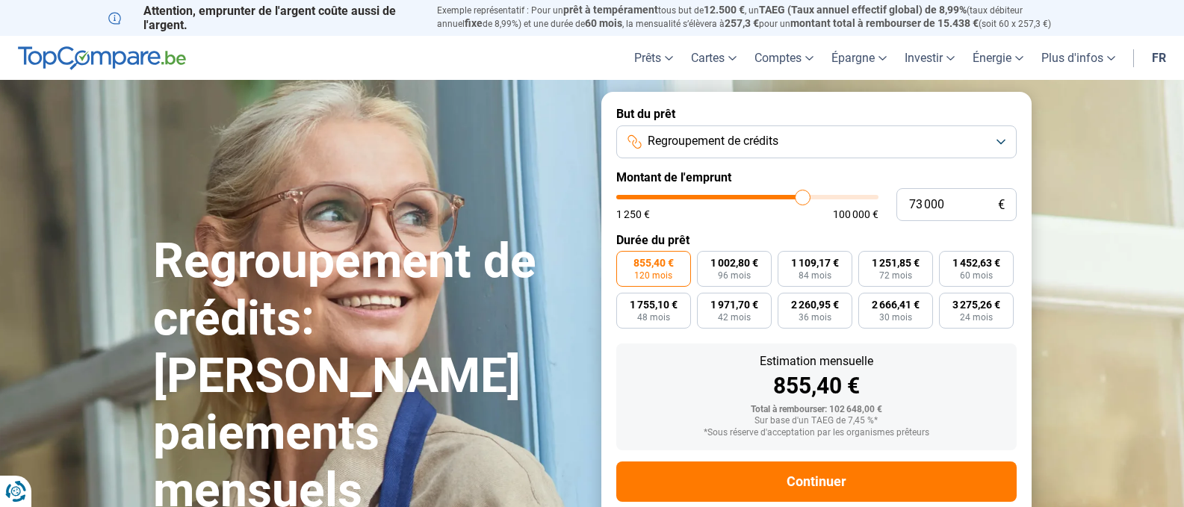
click at [999, 140] on button "Regroupement de crédits" at bounding box center [816, 141] width 400 height 33
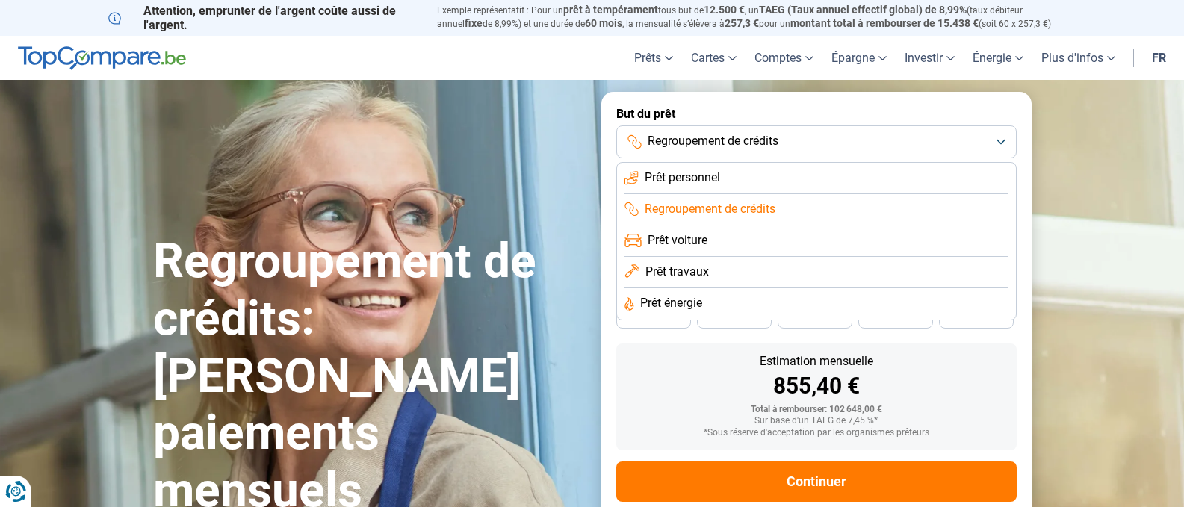
click at [698, 240] on span "Prêt voiture" at bounding box center [678, 240] width 60 height 16
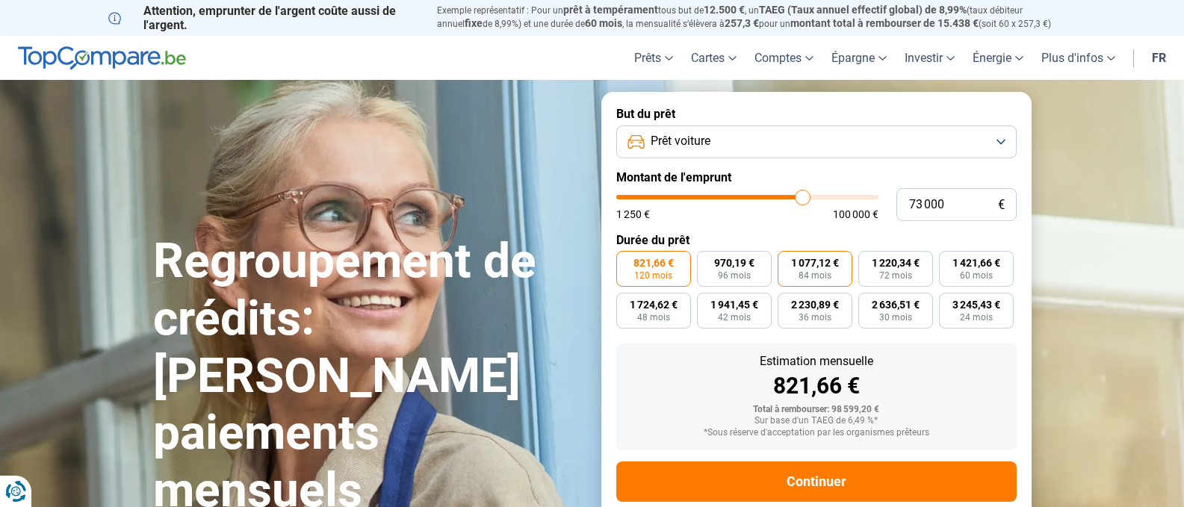
scroll to position [32, 0]
